Goal: Information Seeking & Learning: Learn about a topic

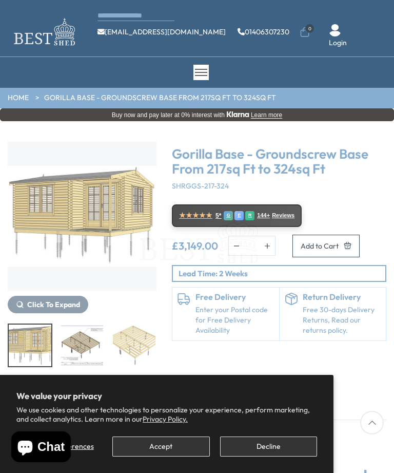
click at [158, 448] on button "Accept" at bounding box center [160, 446] width 97 height 20
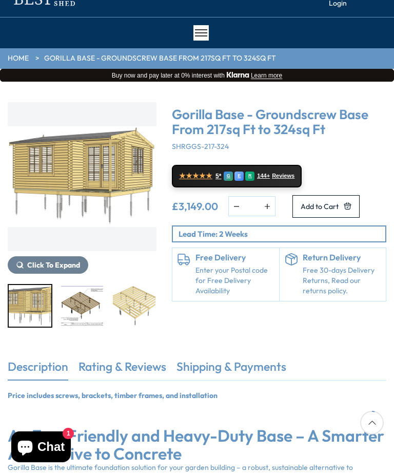
scroll to position [36, 0]
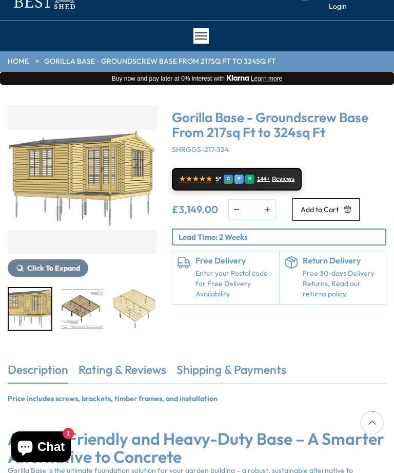
click at [63, 182] on img "1 / 9" at bounding box center [82, 179] width 149 height 149
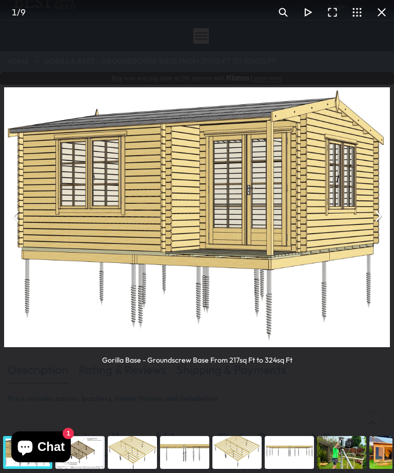
click at [378, 210] on button "You can close this modal content with the ESC key" at bounding box center [377, 216] width 25 height 25
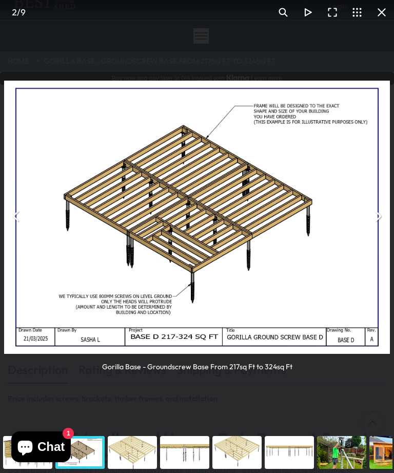
click at [375, 213] on button "You can close this modal content with the ESC key" at bounding box center [377, 216] width 25 height 25
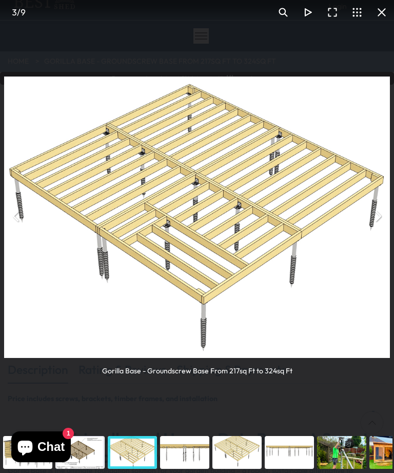
click at [378, 216] on button "You can close this modal content with the ESC key" at bounding box center [377, 216] width 25 height 25
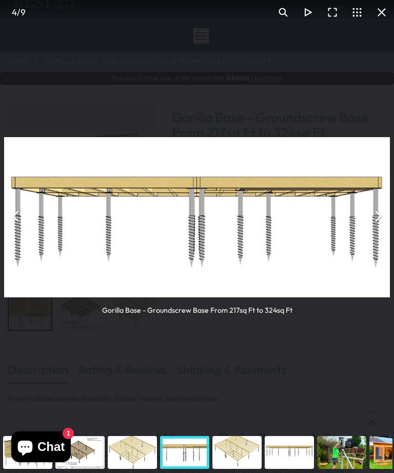
click at [380, 216] on button "You can close this modal content with the ESC key" at bounding box center [377, 216] width 25 height 25
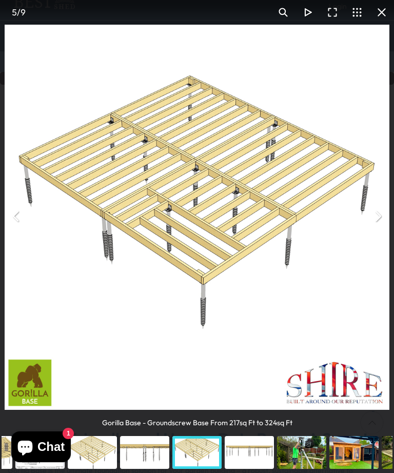
click at [380, 216] on button "You can close this modal content with the ESC key" at bounding box center [377, 216] width 25 height 25
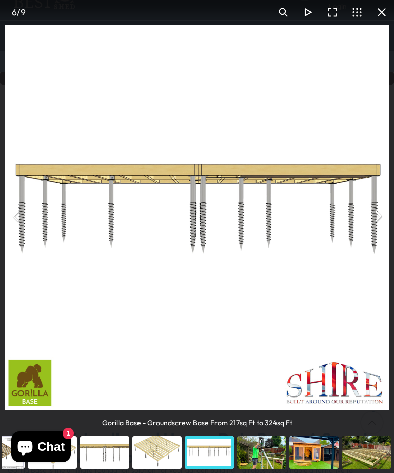
click at [380, 217] on button "You can close this modal content with the ESC key" at bounding box center [377, 216] width 25 height 25
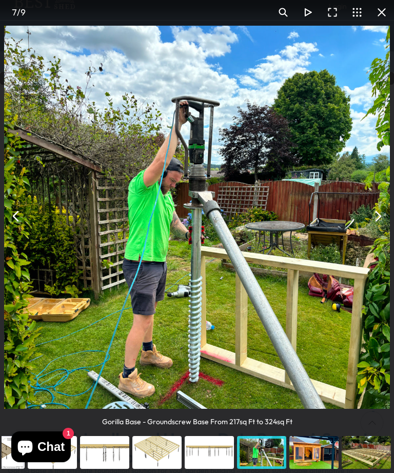
click at [375, 208] on button "You can close this modal content with the ESC key" at bounding box center [377, 216] width 25 height 25
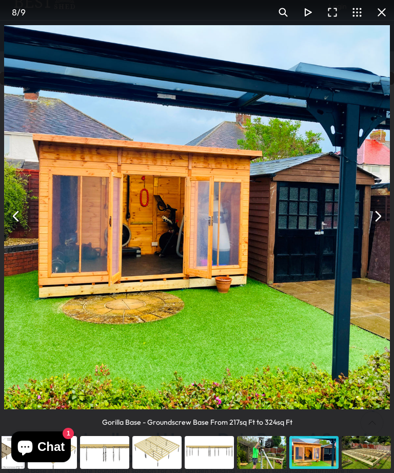
click at [378, 216] on button "You can close this modal content with the ESC key" at bounding box center [377, 216] width 25 height 25
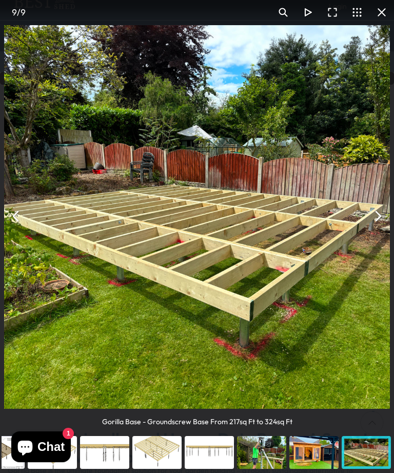
click at [377, 217] on button "You can close this modal content with the ESC key" at bounding box center [377, 216] width 25 height 25
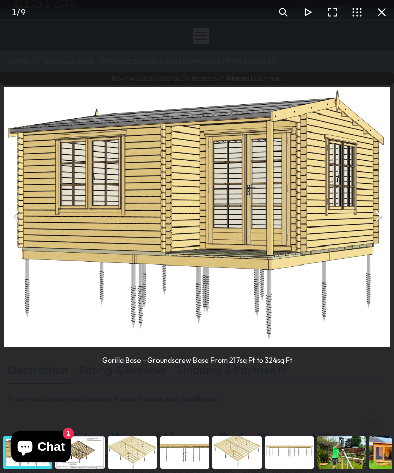
click at [379, 211] on button "You can close this modal content with the ESC key" at bounding box center [377, 216] width 25 height 25
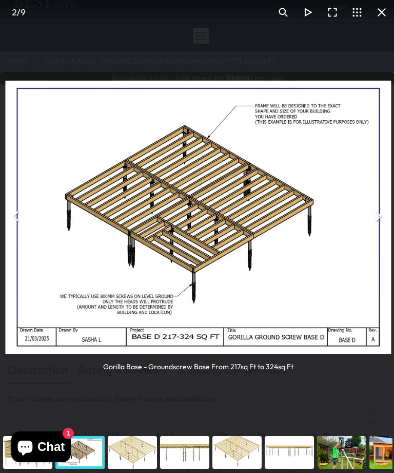
click at [376, 220] on button "You can close this modal content with the ESC key" at bounding box center [377, 216] width 25 height 25
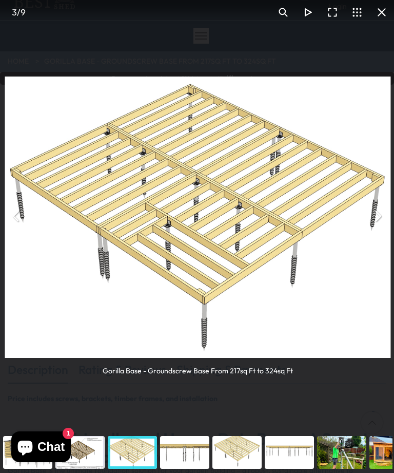
click at [379, 216] on button "You can close this modal content with the ESC key" at bounding box center [377, 216] width 25 height 25
